Goal: Entertainment & Leisure: Consume media (video, audio)

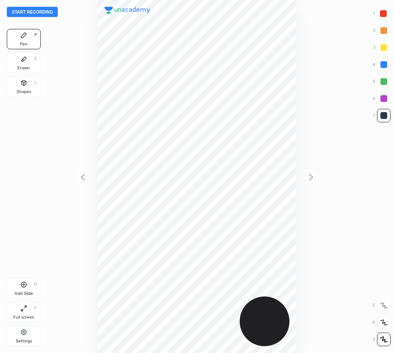
scroll to position [353, 258]
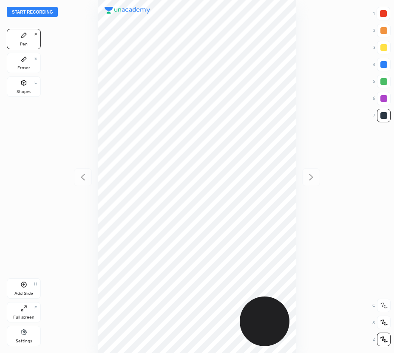
scroll to position [353, 258]
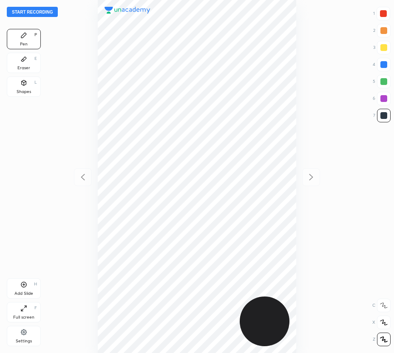
scroll to position [353, 258]
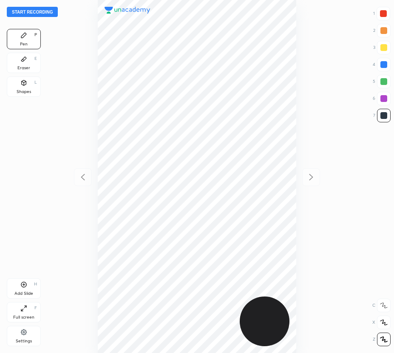
scroll to position [353, 258]
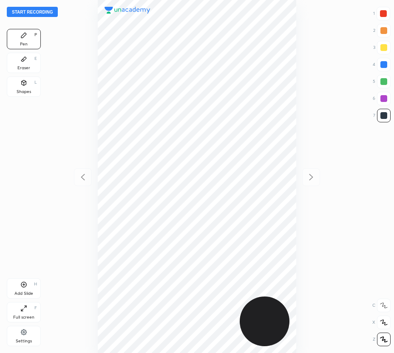
scroll to position [353, 258]
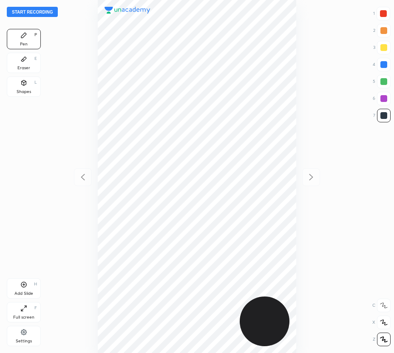
scroll to position [353, 258]
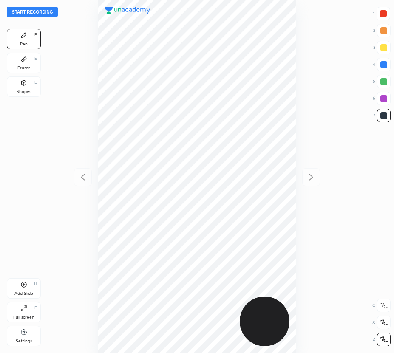
scroll to position [353, 258]
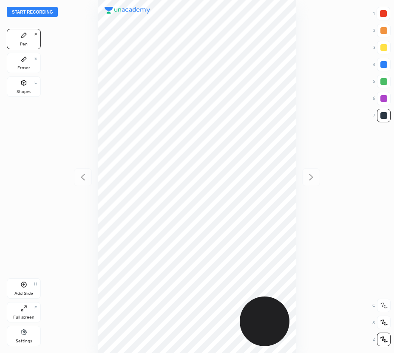
scroll to position [353, 258]
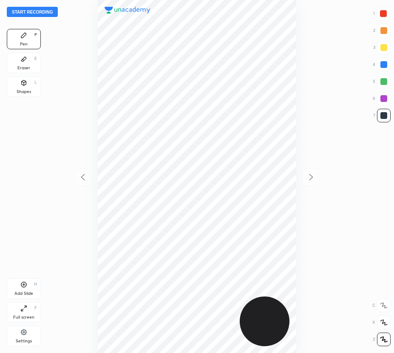
scroll to position [353, 258]
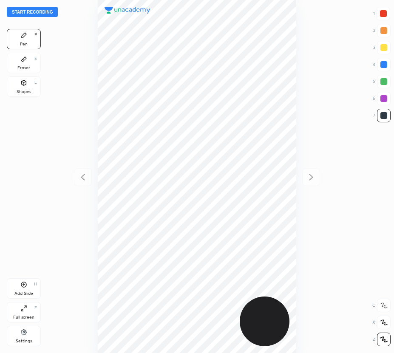
scroll to position [353, 258]
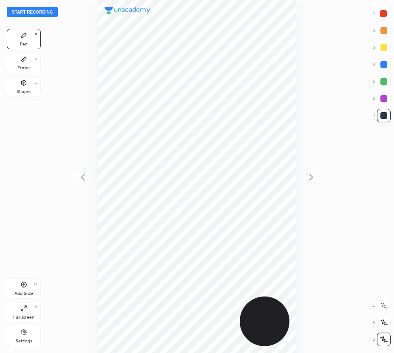
scroll to position [353, 258]
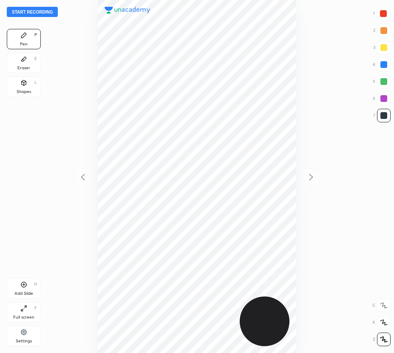
scroll to position [353, 258]
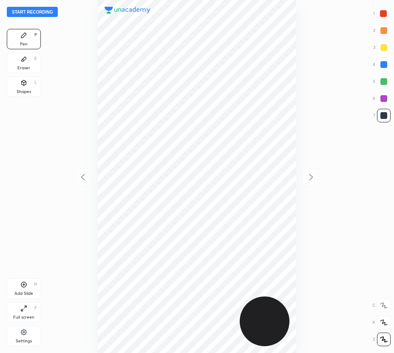
scroll to position [353, 258]
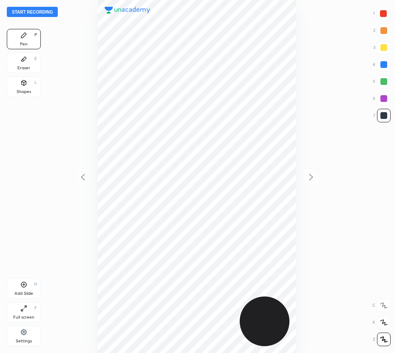
scroll to position [353, 258]
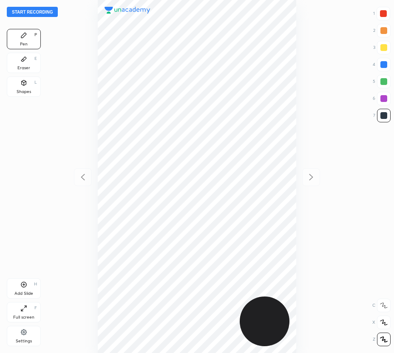
scroll to position [353, 258]
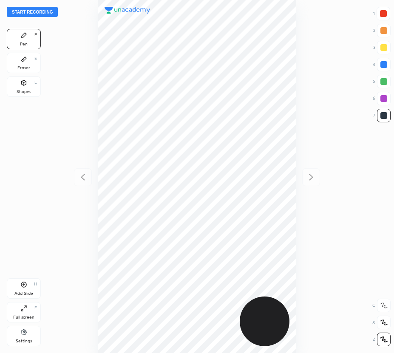
scroll to position [353, 258]
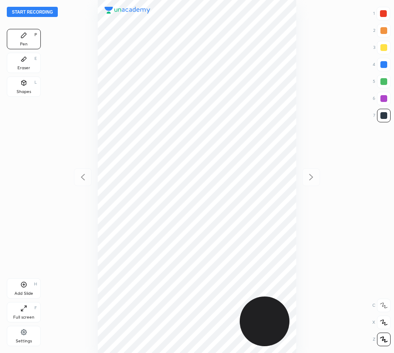
scroll to position [353, 258]
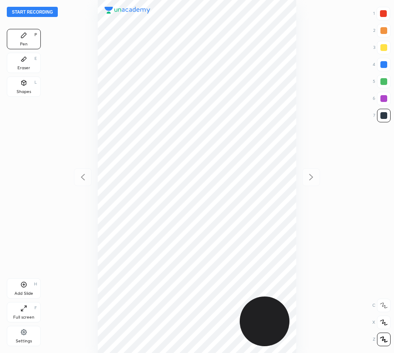
scroll to position [353, 258]
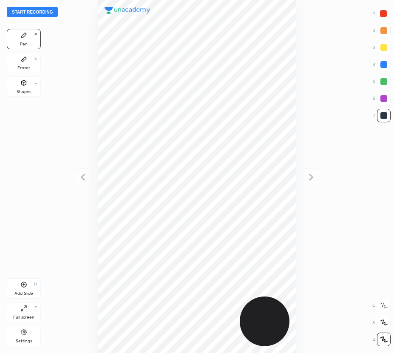
scroll to position [353, 258]
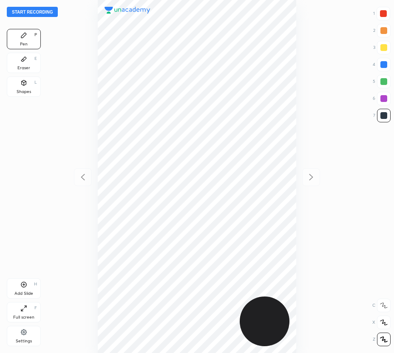
scroll to position [353, 258]
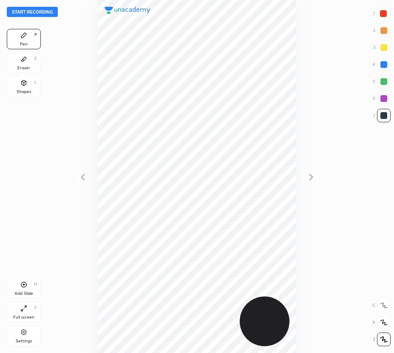
scroll to position [353, 258]
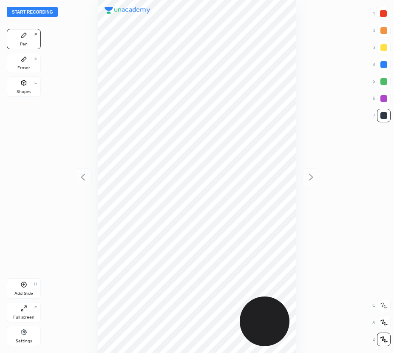
scroll to position [353, 258]
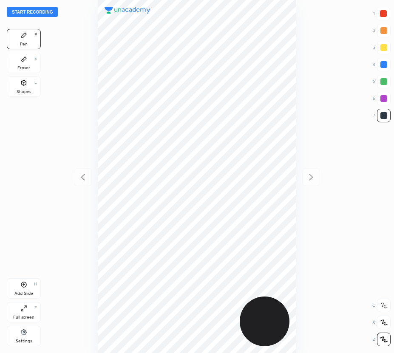
scroll to position [353, 258]
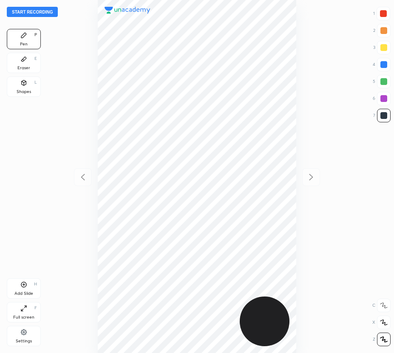
scroll to position [353, 258]
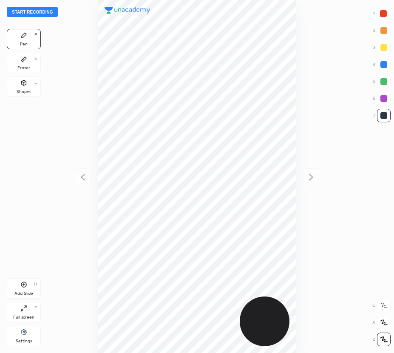
scroll to position [353, 258]
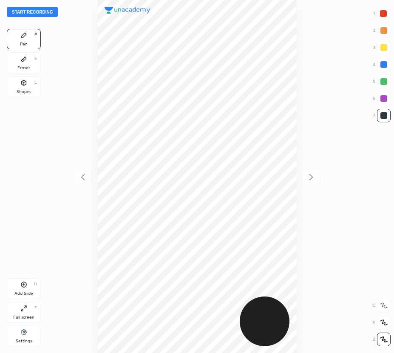
scroll to position [353, 258]
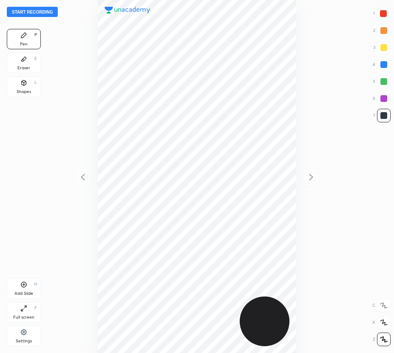
scroll to position [353, 258]
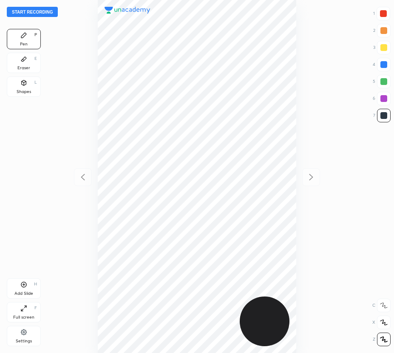
scroll to position [353, 258]
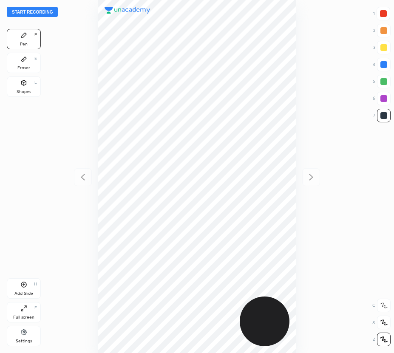
scroll to position [353, 258]
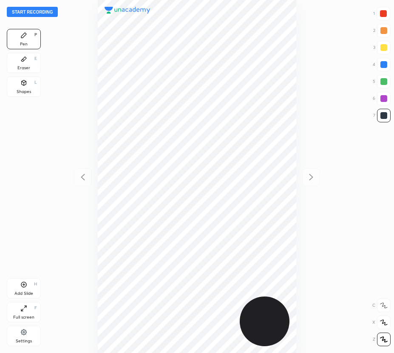
scroll to position [353, 258]
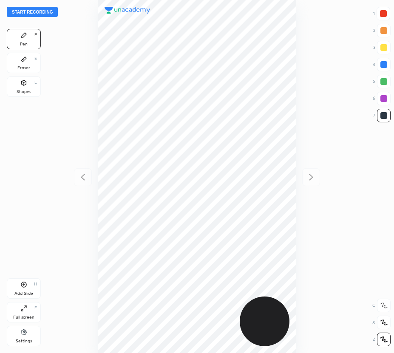
scroll to position [353, 258]
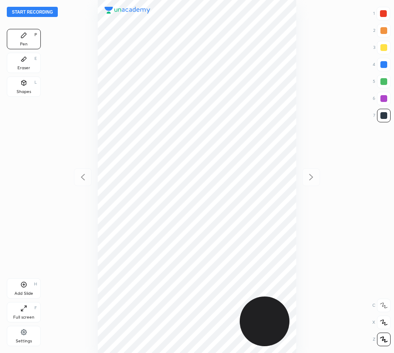
scroll to position [353, 258]
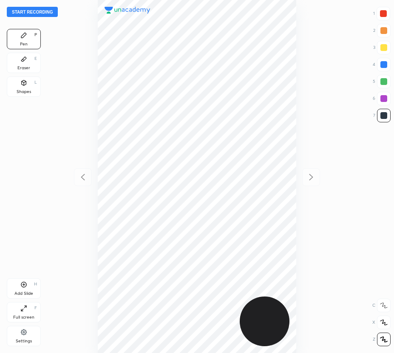
scroll to position [353, 258]
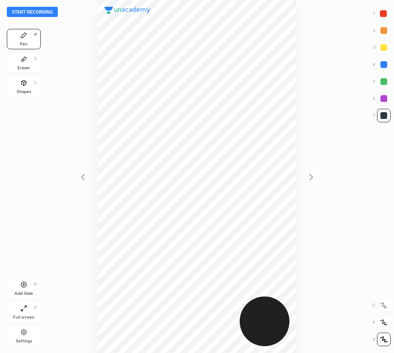
scroll to position [353, 258]
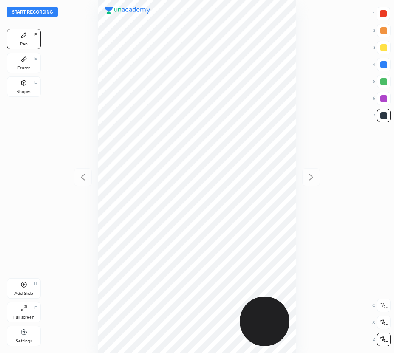
scroll to position [353, 258]
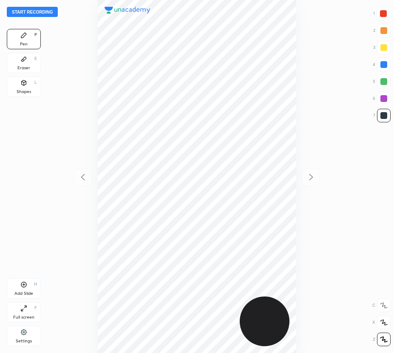
scroll to position [353, 258]
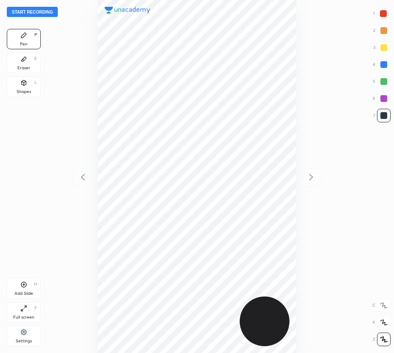
scroll to position [353, 258]
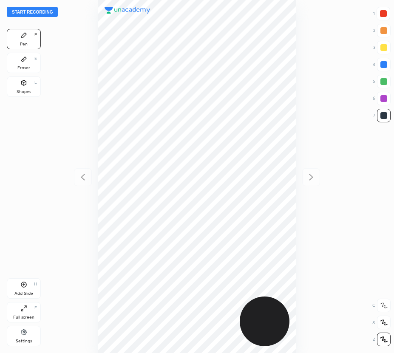
scroll to position [353, 258]
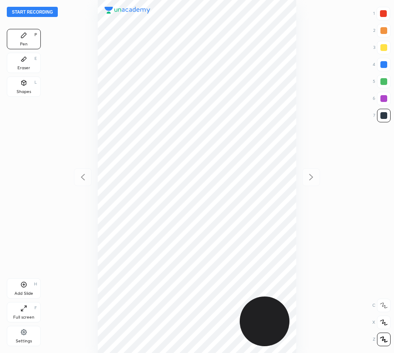
scroll to position [353, 258]
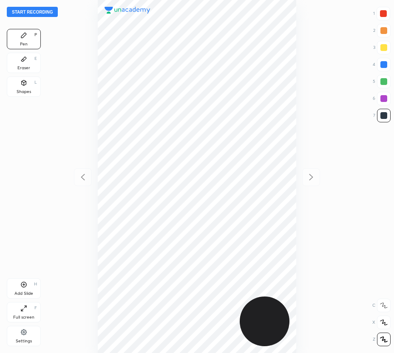
scroll to position [353, 258]
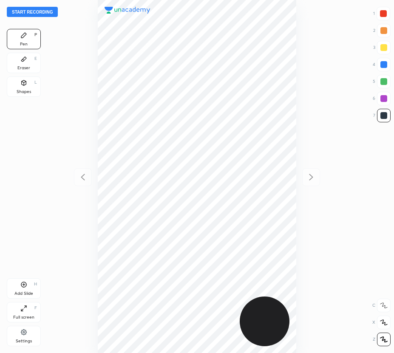
scroll to position [353, 258]
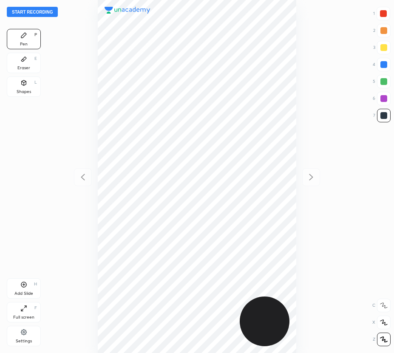
scroll to position [353, 258]
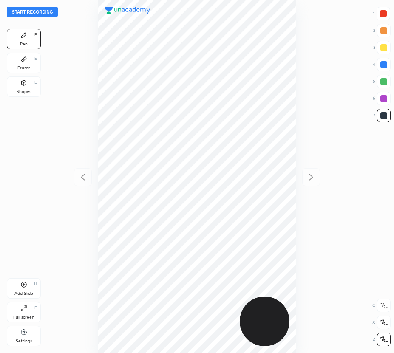
scroll to position [353, 258]
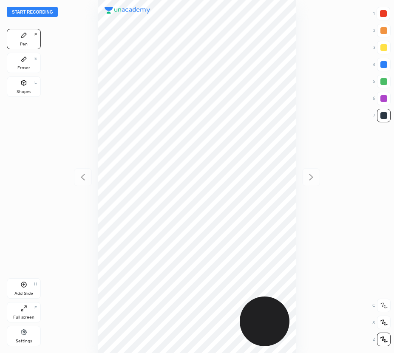
scroll to position [353, 258]
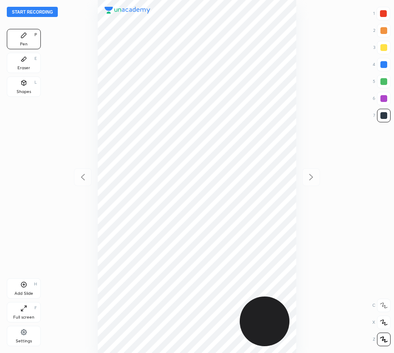
scroll to position [353, 258]
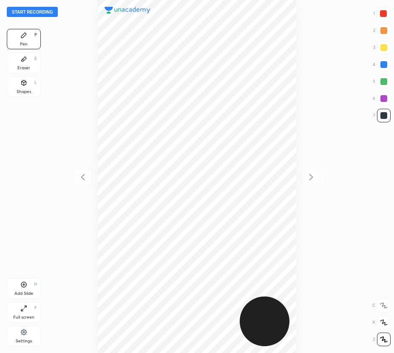
scroll to position [353, 258]
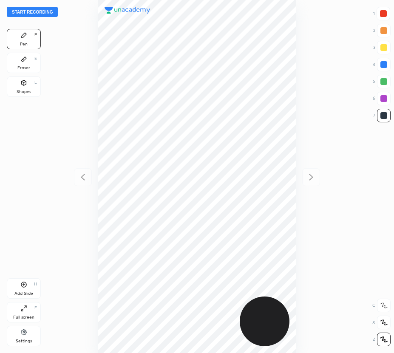
scroll to position [353, 258]
